Goal: Check status

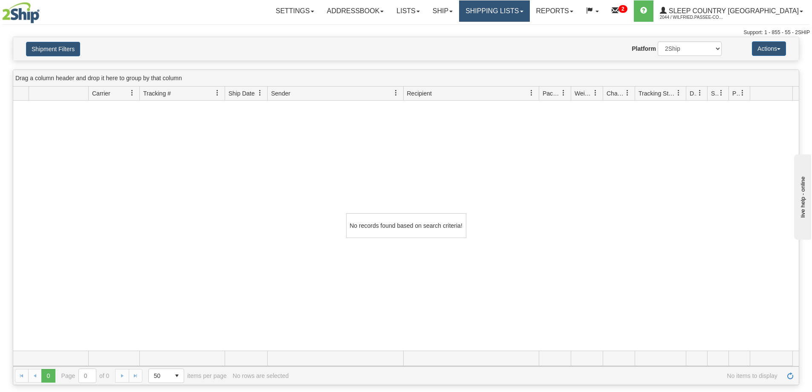
click at [528, 13] on link "Shipping lists" at bounding box center [494, 10] width 70 height 21
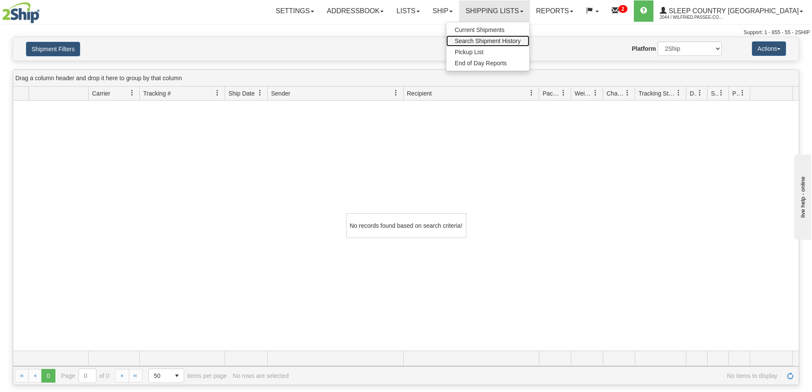
click at [521, 41] on span "Search Shipment History" at bounding box center [488, 41] width 66 height 7
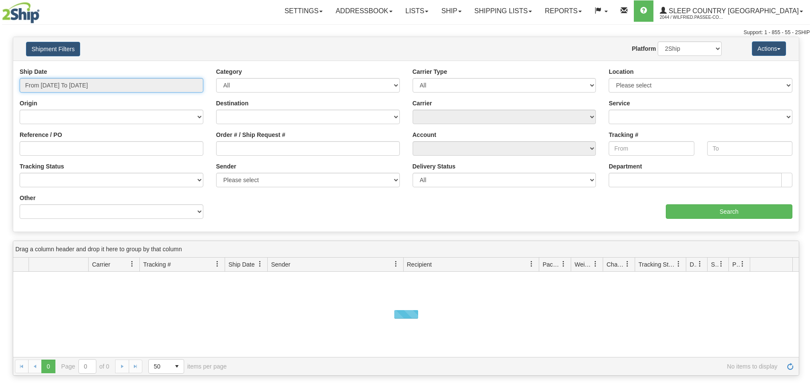
click at [103, 88] on input "From [DATE] To [DATE]" at bounding box center [112, 85] width 184 height 14
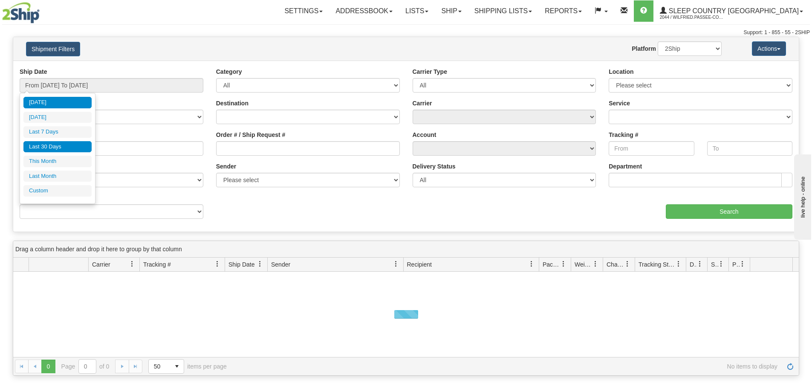
click at [73, 146] on li "Last 30 Days" at bounding box center [57, 147] width 68 height 12
type input "From [DATE] To [DATE]"
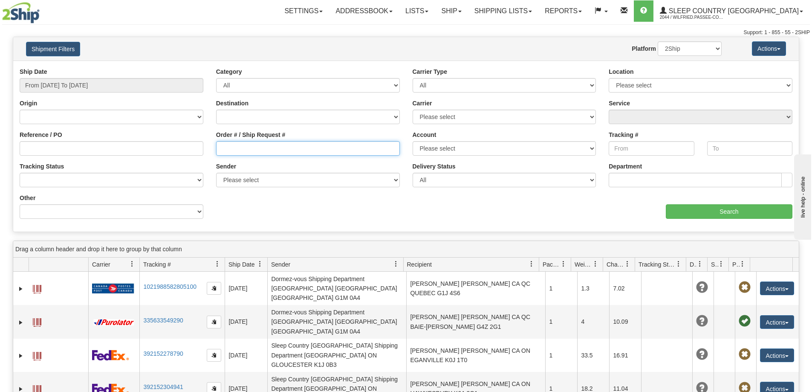
click at [238, 144] on input "Order # / Ship Request #" at bounding box center [308, 148] width 184 height 14
paste input "9002H977967"
type input "9002H977967"
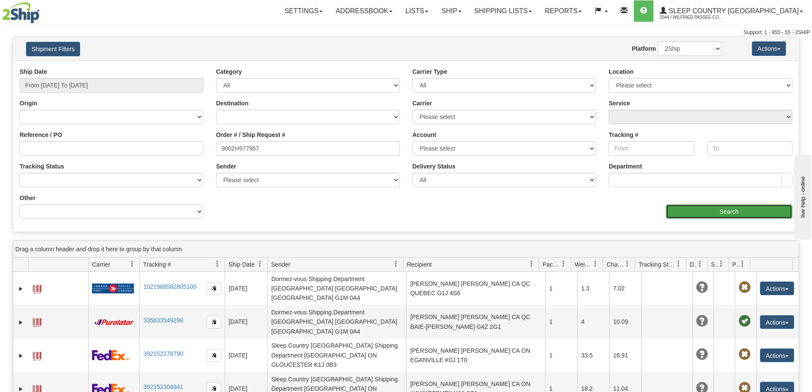
click at [708, 208] on input "Search" at bounding box center [729, 211] width 127 height 14
